Goal: Task Accomplishment & Management: Use online tool/utility

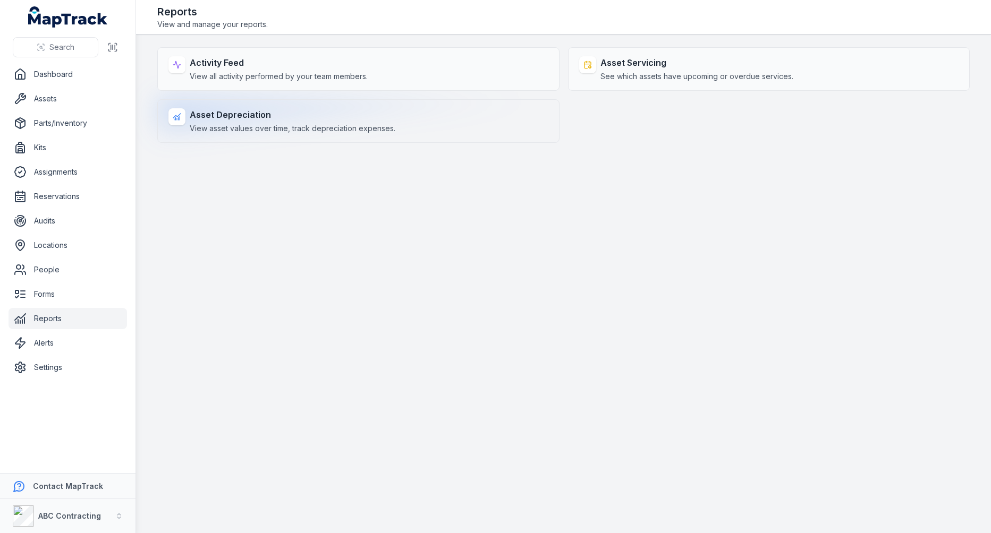
click at [347, 122] on div "Asset Depreciation View asset values over time, track depreciation expenses." at bounding box center [293, 120] width 206 height 25
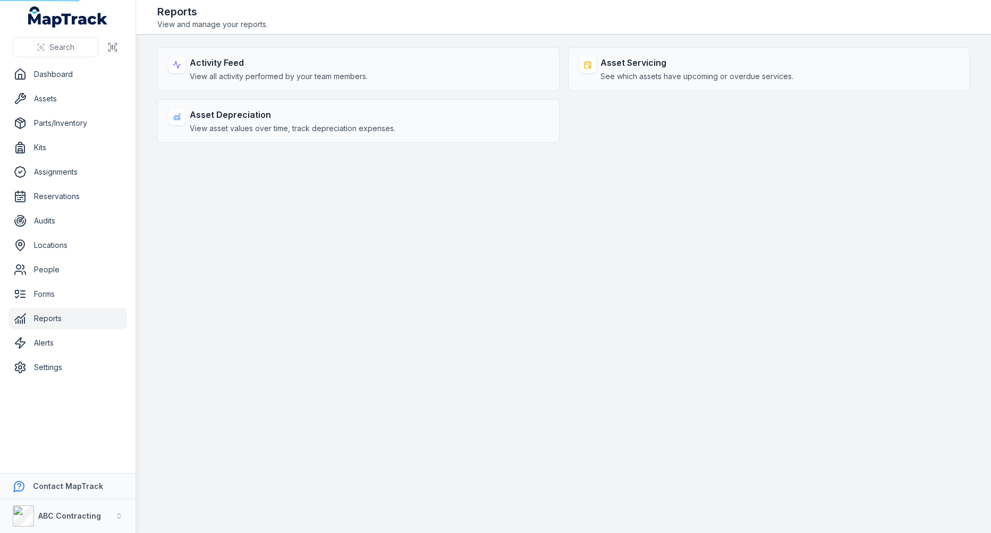
click at [577, 317] on main "Activity Feed View all activity performed by your team members. Asset Servicing…" at bounding box center [563, 284] width 855 height 499
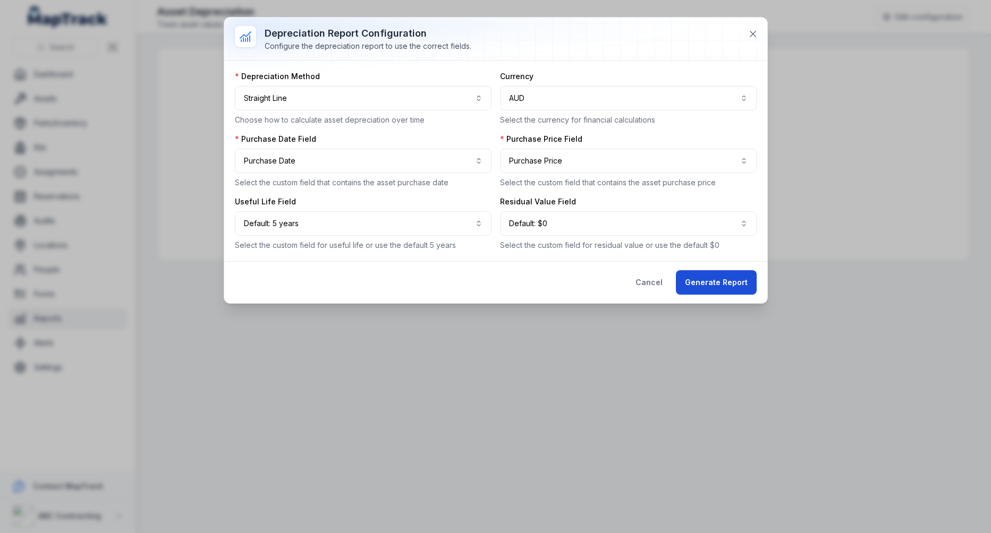
click at [690, 272] on button "Generate Report" at bounding box center [716, 282] width 81 height 24
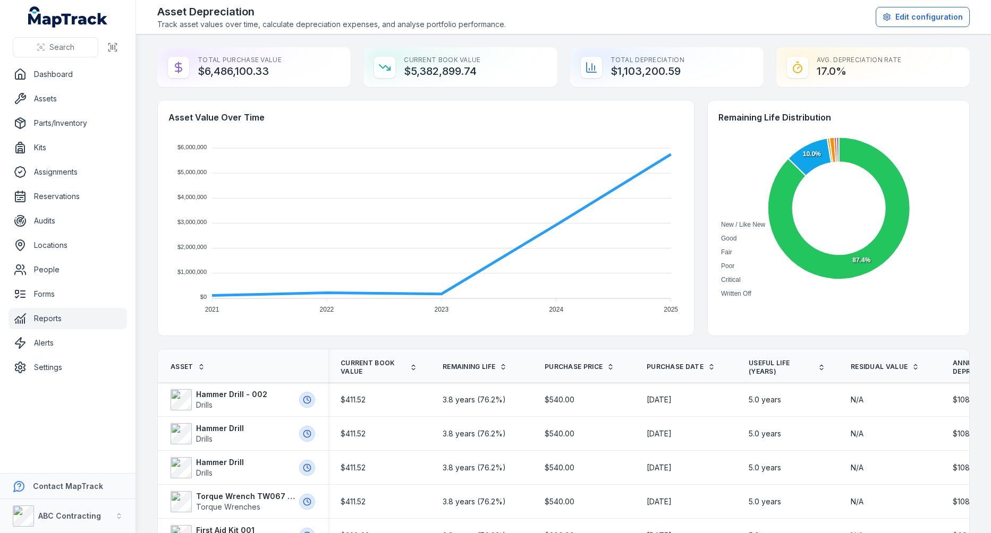
click at [906, 19] on button "Edit configuration" at bounding box center [922, 17] width 94 height 20
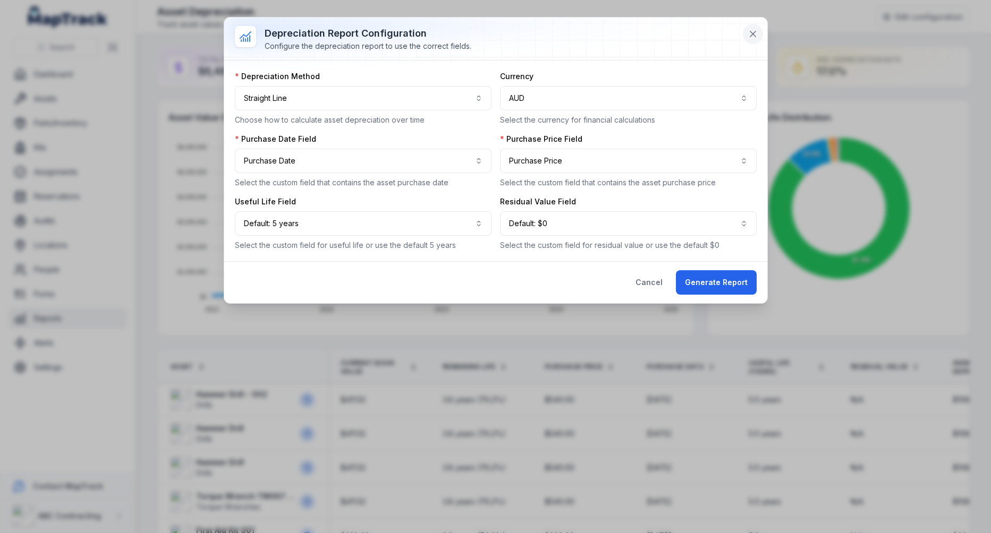
click at [753, 41] on button at bounding box center [753, 34] width 20 height 20
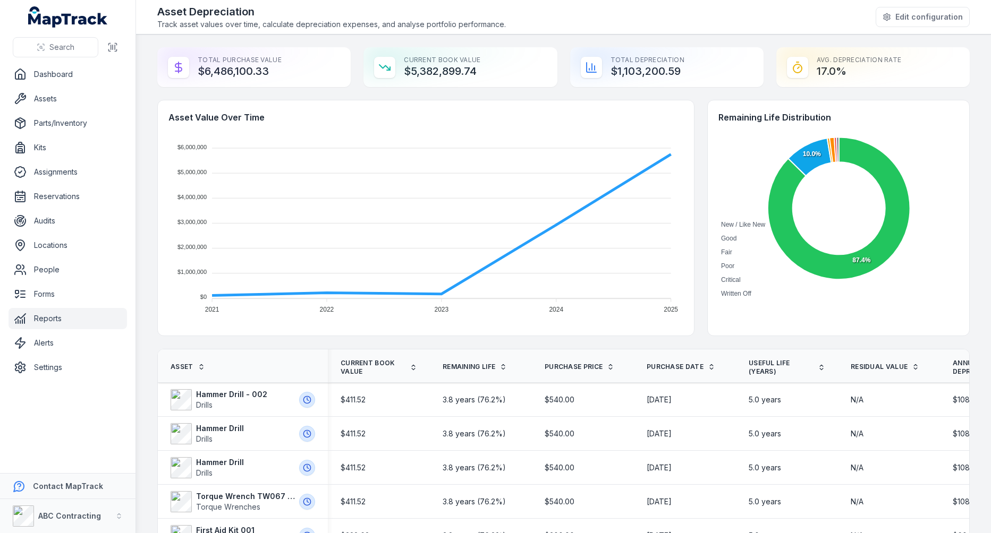
click at [56, 322] on link "Reports" at bounding box center [67, 318] width 118 height 21
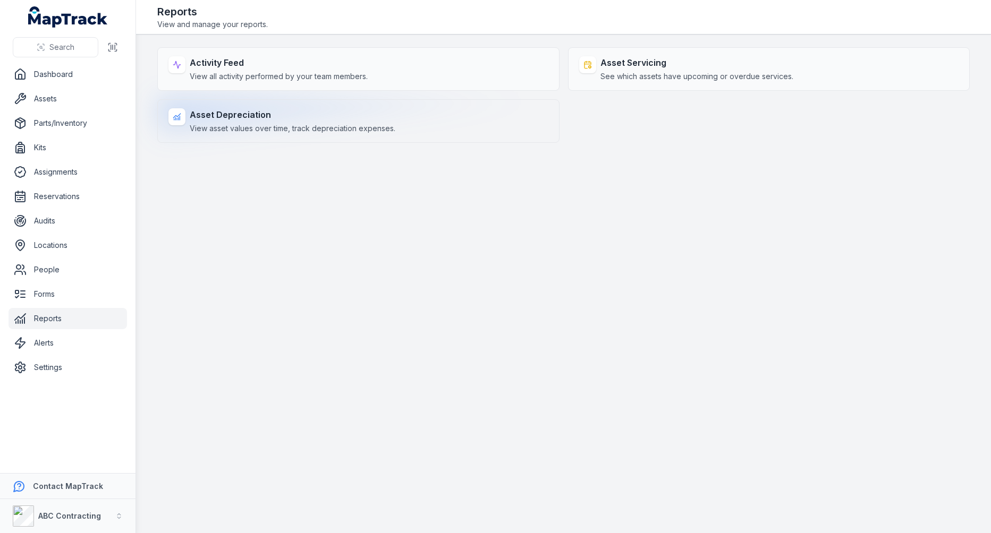
click at [342, 109] on strong "Asset Depreciation" at bounding box center [293, 114] width 206 height 13
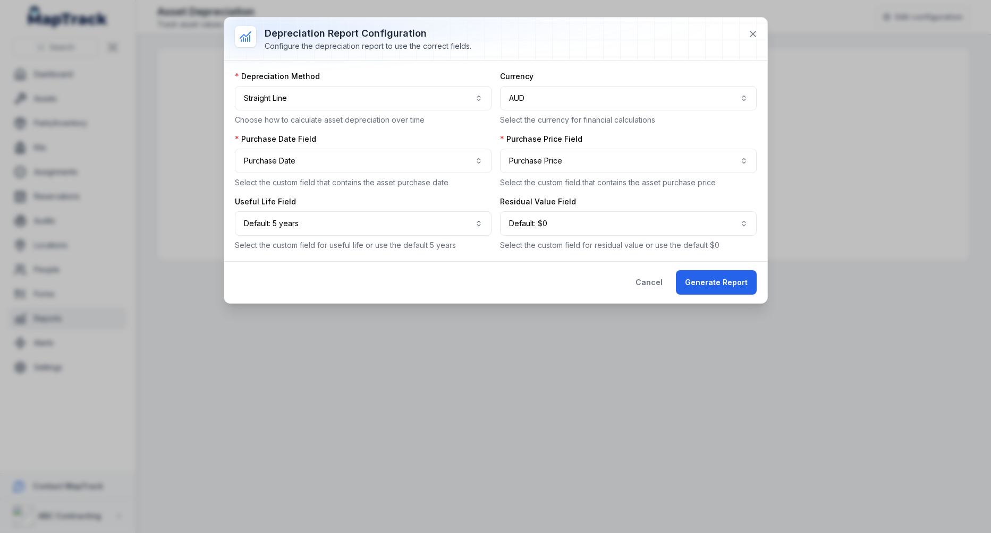
click at [628, 275] on div "Cancel Generate Report" at bounding box center [496, 282] width 522 height 24
click at [652, 277] on button "Cancel" at bounding box center [648, 282] width 45 height 24
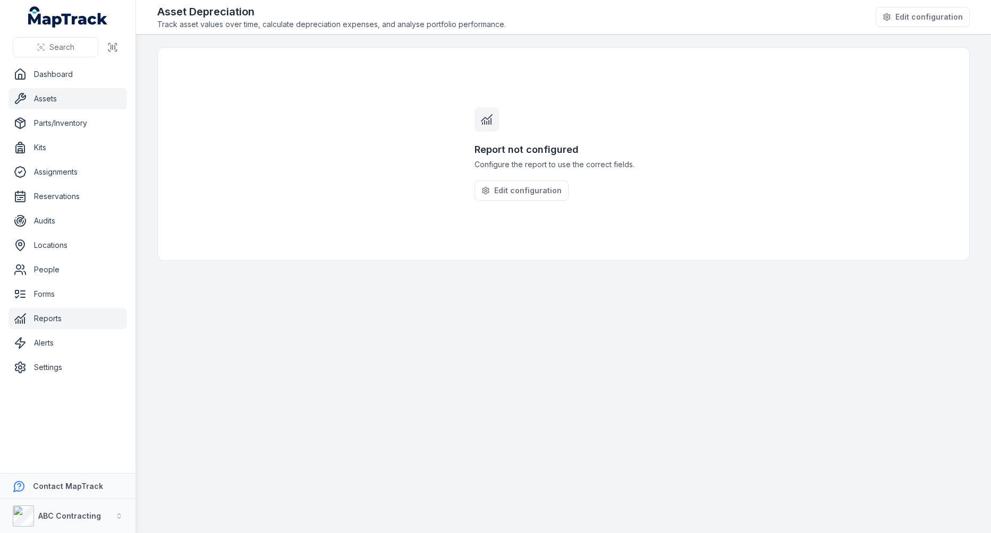
click at [75, 95] on link "Assets" at bounding box center [67, 98] width 118 height 21
click at [251, 161] on div "Report not configured Configure the report to use the correct fields. Edit conf…" at bounding box center [563, 154] width 812 height 214
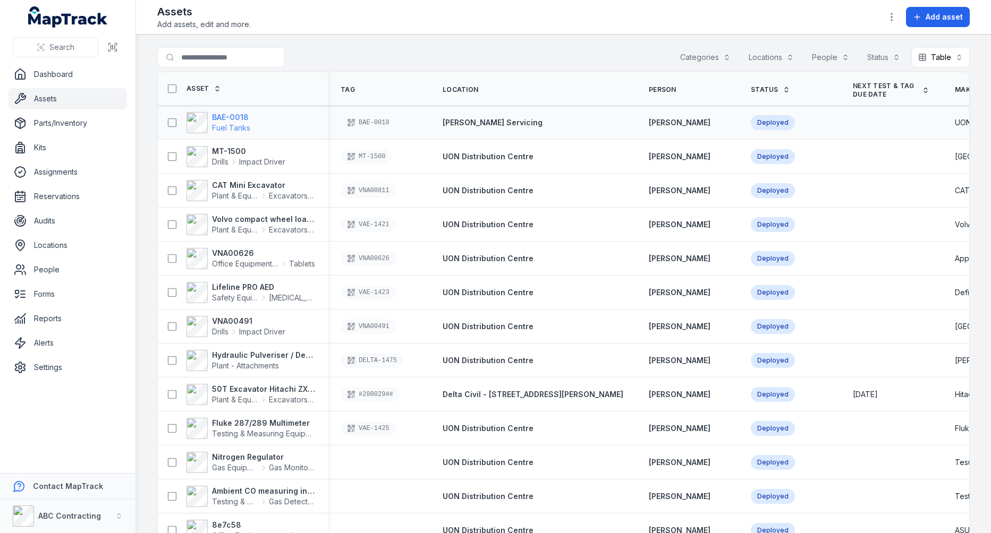
click at [234, 123] on span "Fuel Tanks" at bounding box center [231, 127] width 38 height 9
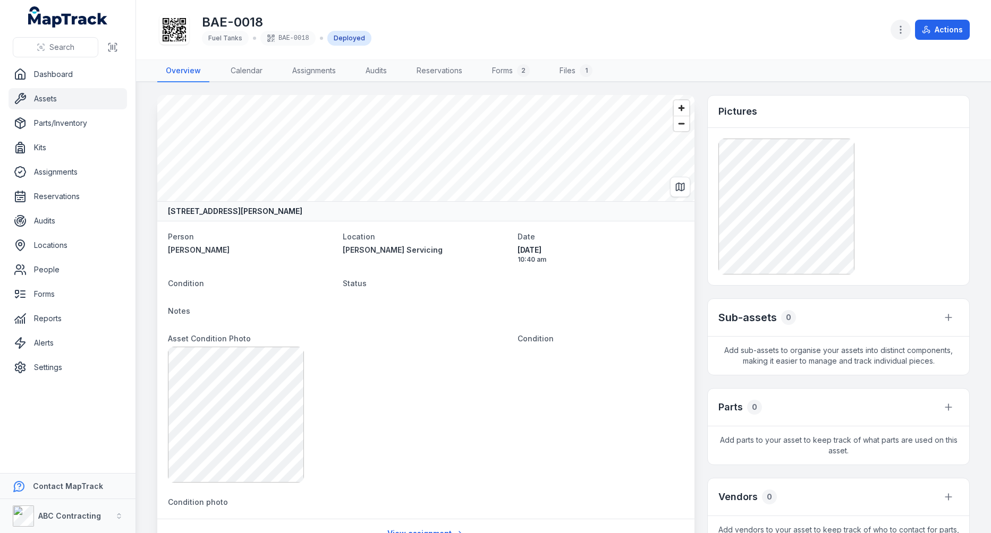
click at [907, 32] on button "button" at bounding box center [900, 30] width 20 height 20
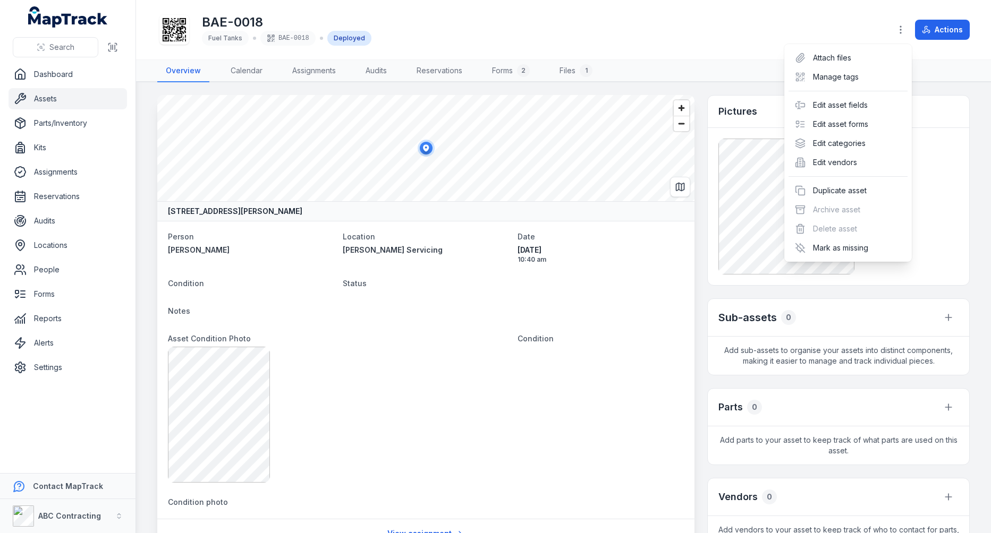
click at [744, 30] on div "BAE-0018 Fuel Tanks BAE-0018 Deployed Actions" at bounding box center [563, 29] width 812 height 51
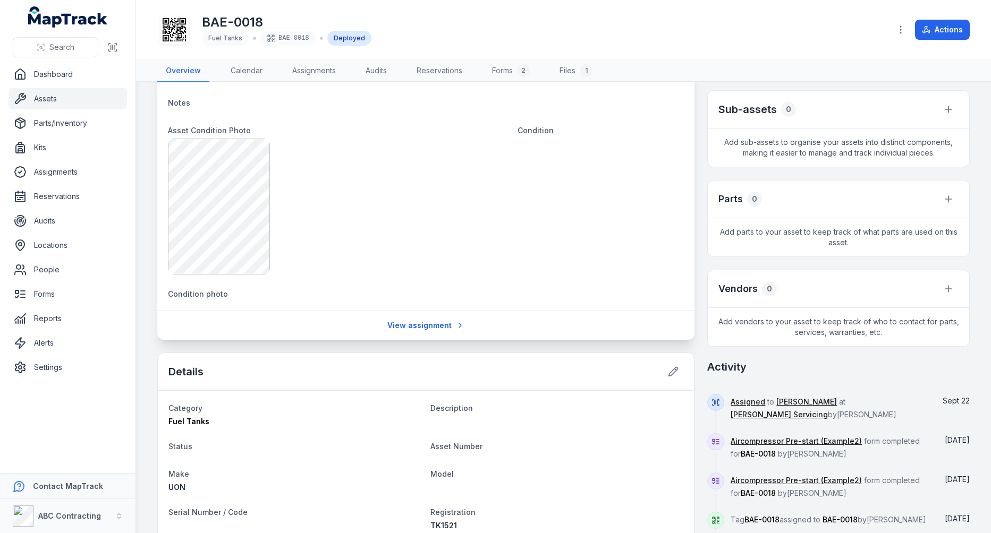
scroll to position [210, 0]
click at [948, 283] on icon at bounding box center [948, 287] width 11 height 11
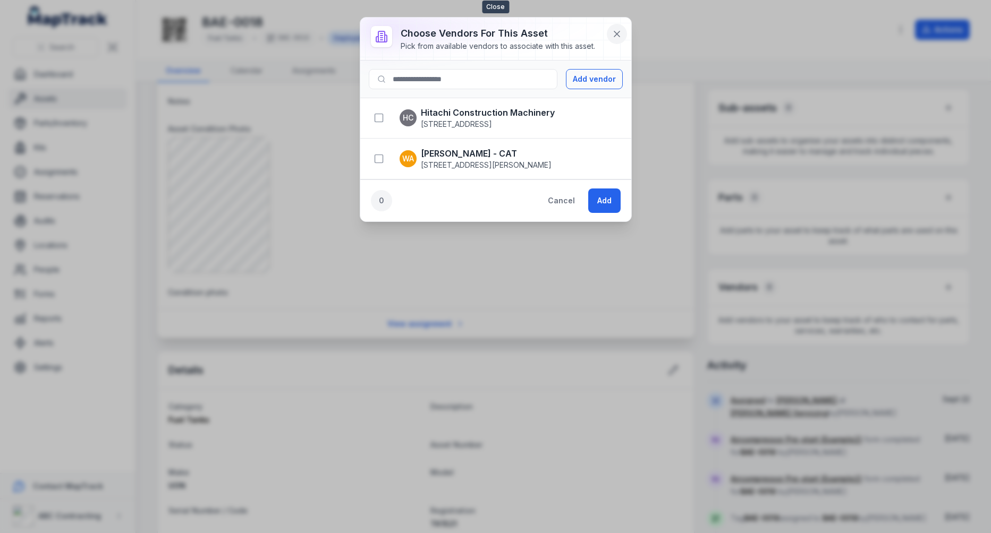
click at [610, 29] on button at bounding box center [617, 34] width 20 height 20
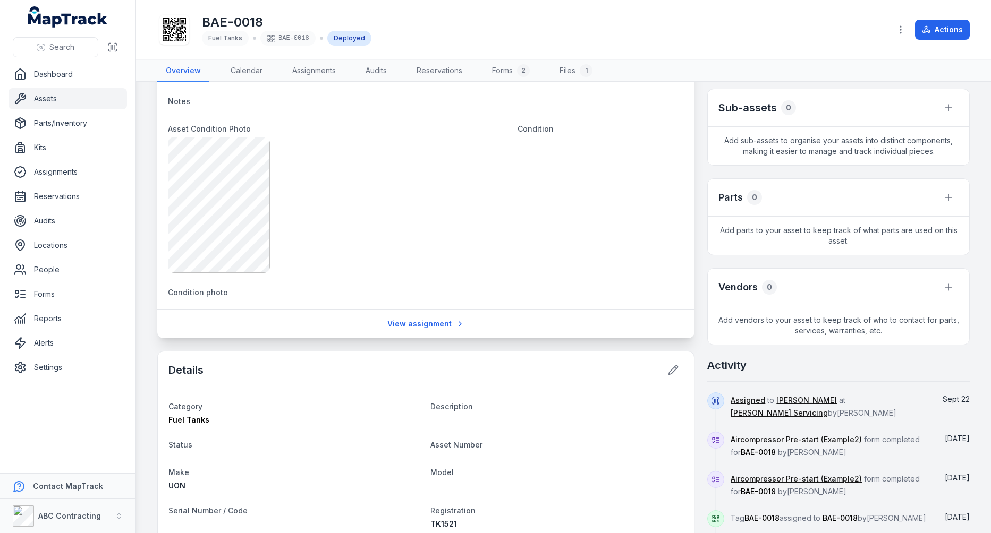
scroll to position [0, 0]
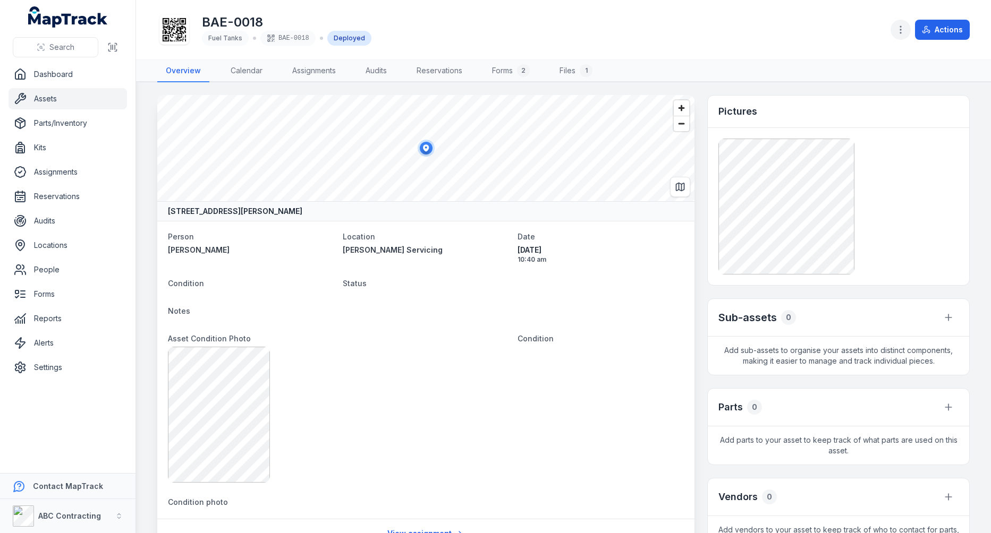
click at [897, 33] on icon "button" at bounding box center [900, 29] width 11 height 11
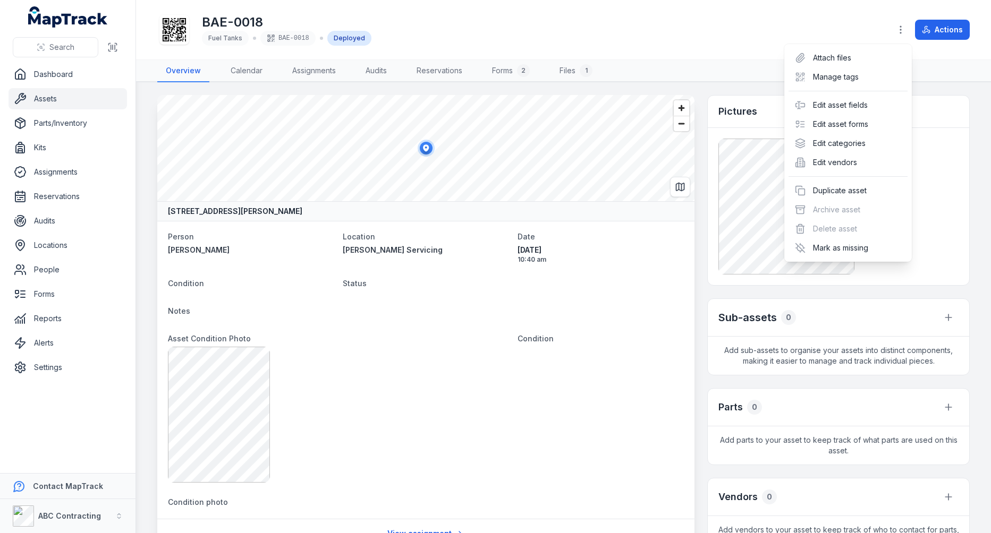
click at [958, 38] on div "Actions" at bounding box center [929, 30] width 79 height 20
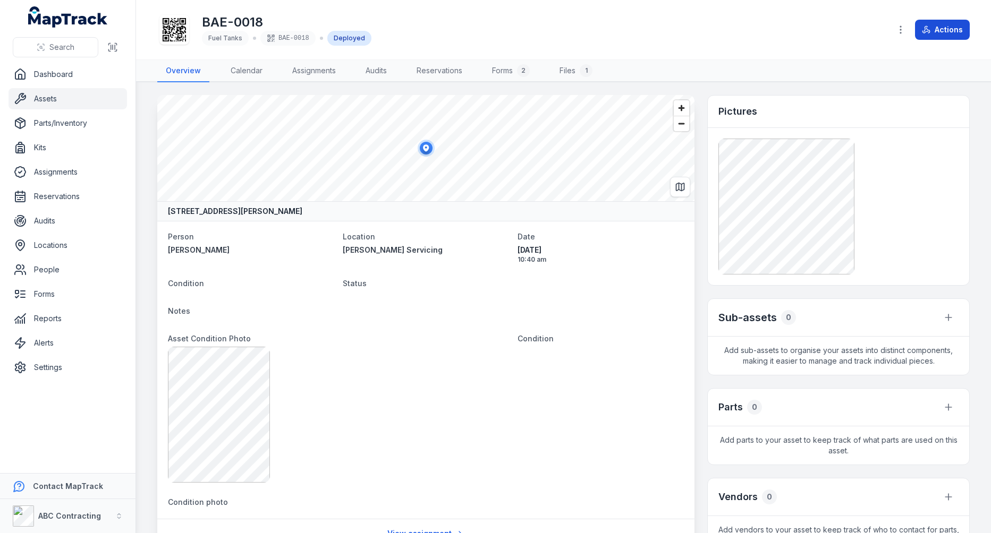
click at [948, 38] on button "Actions" at bounding box center [942, 30] width 55 height 20
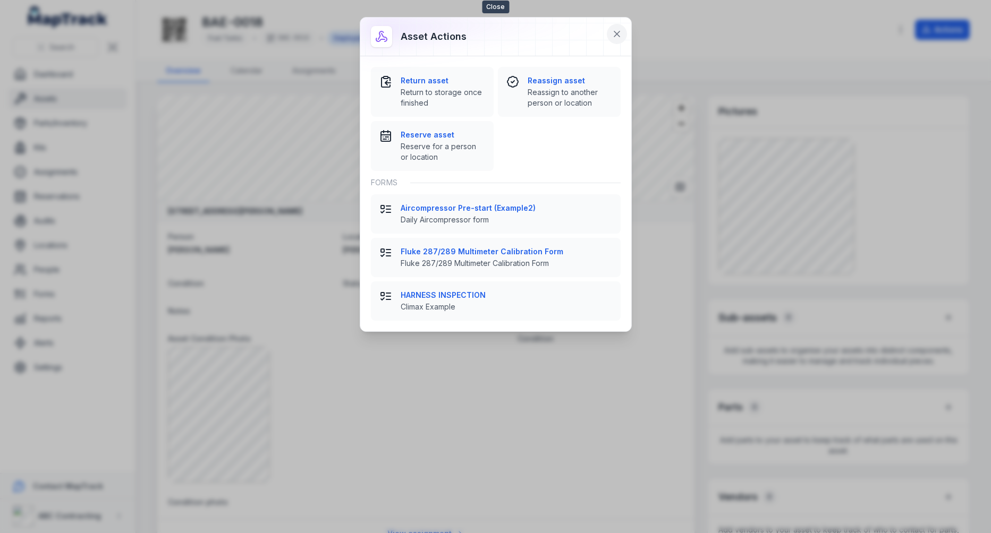
click at [624, 38] on button at bounding box center [617, 34] width 20 height 20
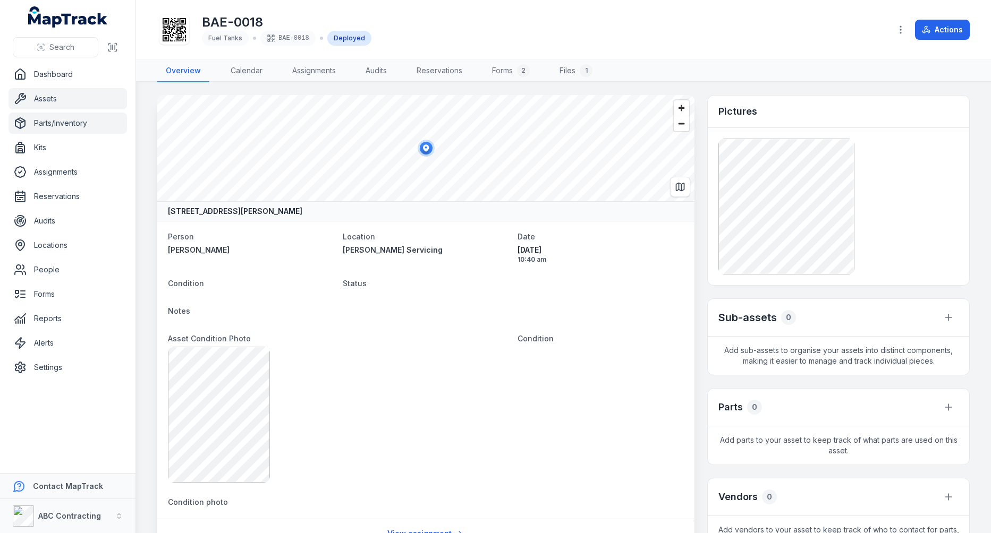
click at [69, 122] on link "Parts/Inventory" at bounding box center [67, 123] width 118 height 21
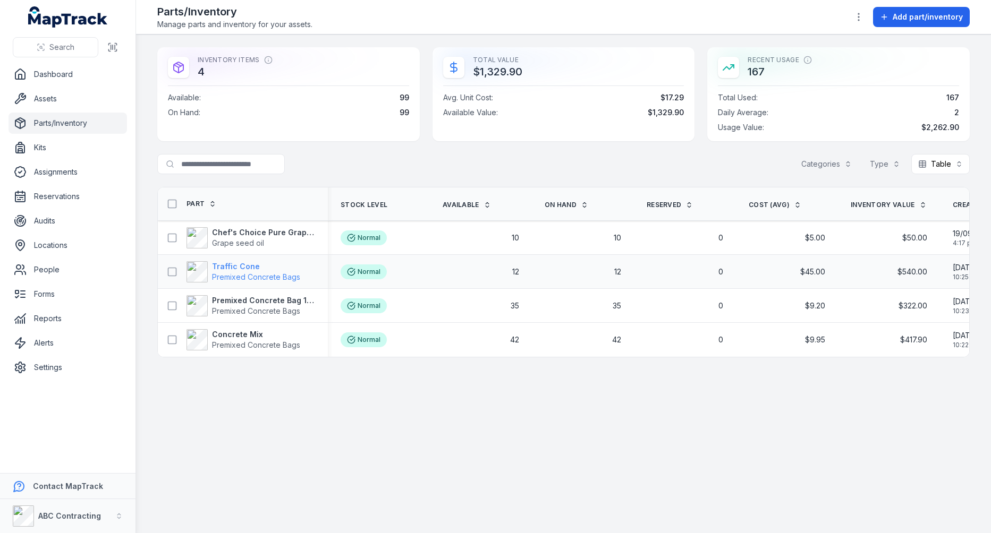
click at [249, 274] on span "Premixed Concrete Bags" at bounding box center [256, 276] width 88 height 9
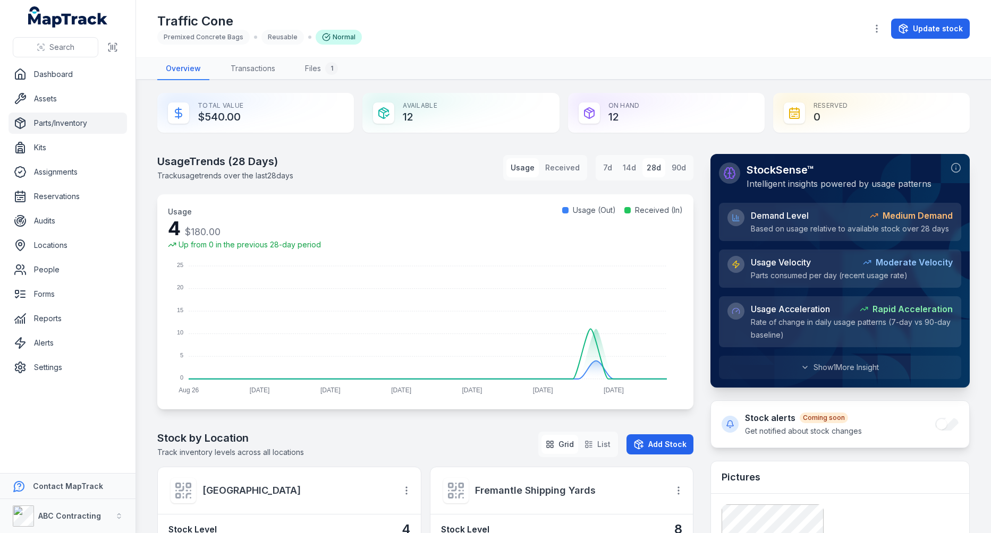
click at [868, 19] on div "Traffic Cone Premixed Concrete Bags Reusable Normal Update stock" at bounding box center [563, 28] width 812 height 49
click at [881, 33] on icon "button" at bounding box center [876, 28] width 11 height 11
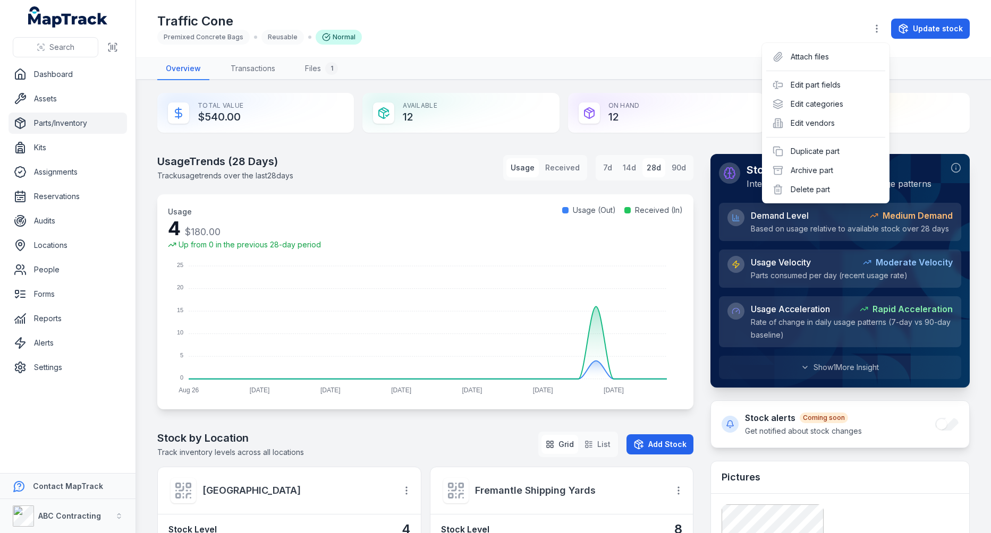
click at [669, 58] on div "Toggle Navigation Traffic Cone Premixed Concrete Bags Reusable Normal Update st…" at bounding box center [563, 266] width 855 height 533
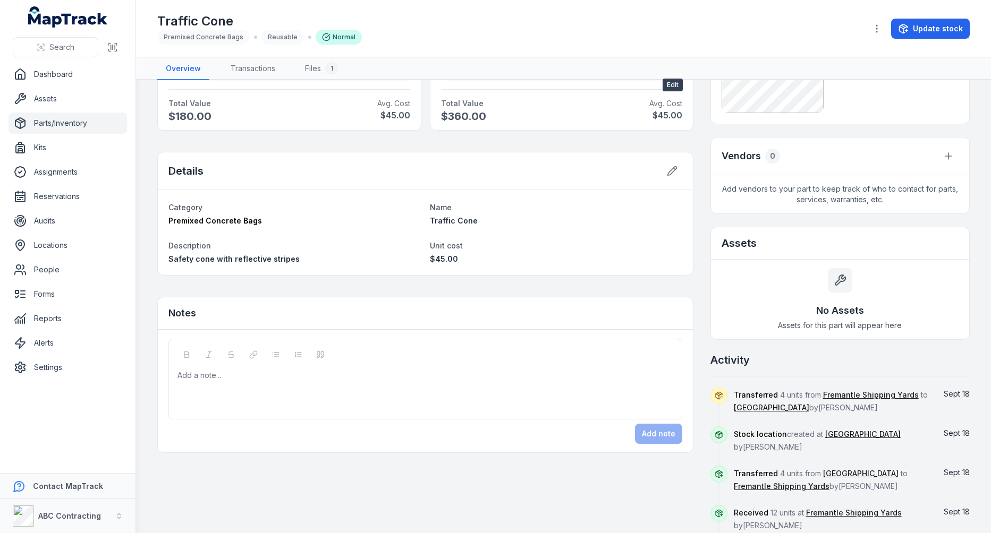
scroll to position [523, 0]
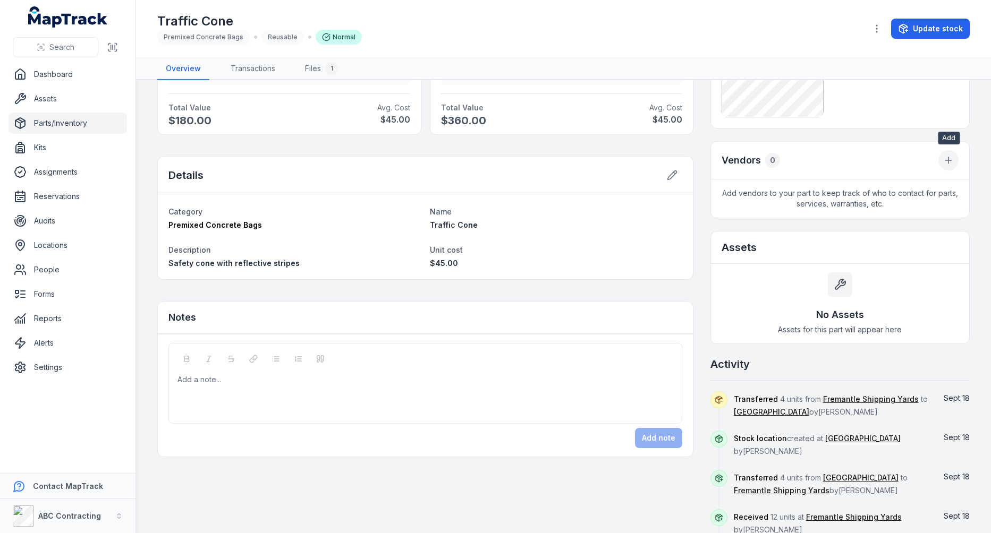
click at [954, 159] on button at bounding box center [948, 160] width 20 height 20
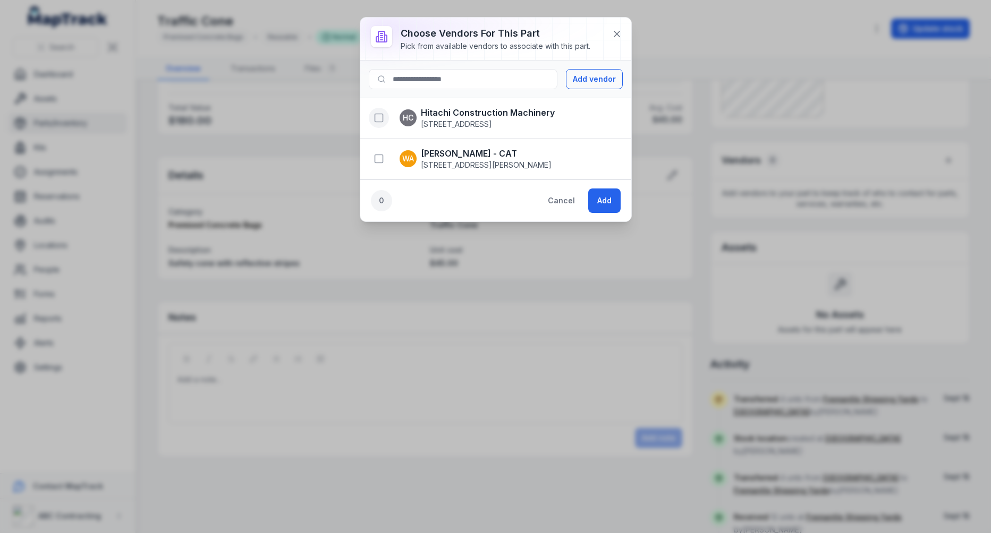
click at [383, 115] on icon "button" at bounding box center [378, 118] width 11 height 11
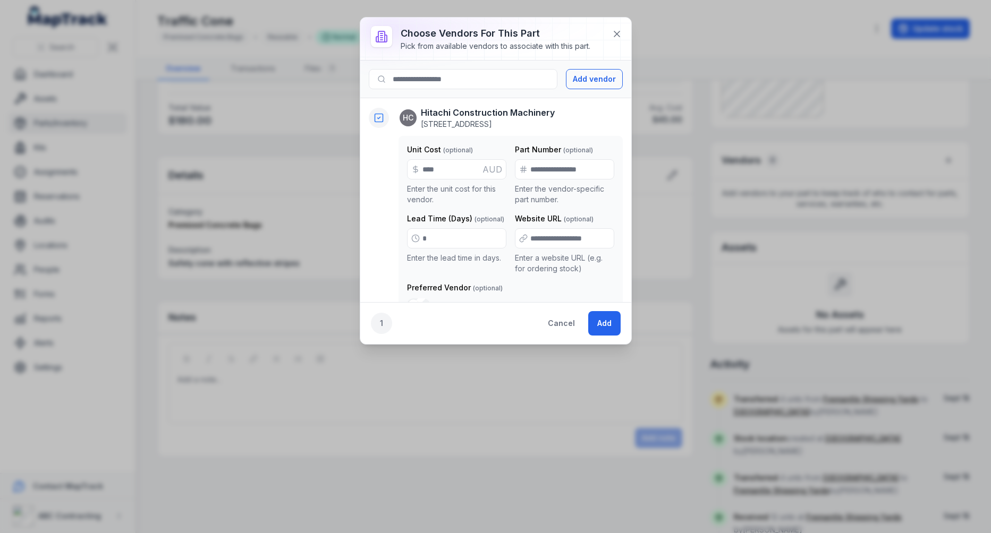
type input "**"
click at [587, 166] on input ":r5r:-form-item-label" at bounding box center [564, 169] width 99 height 20
type input "********"
click at [458, 243] on input ":r5s:-form-item-label" at bounding box center [456, 238] width 99 height 20
type input "*"
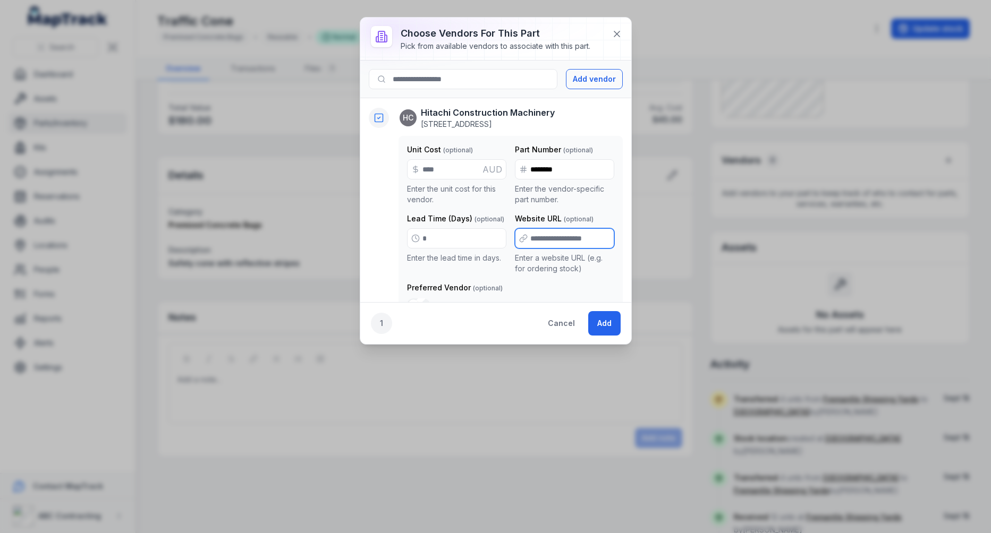
click at [550, 240] on input ":r5t:-form-item-label" at bounding box center [564, 238] width 99 height 20
click at [603, 318] on button "Add" at bounding box center [604, 323] width 32 height 24
